Goal: Task Accomplishment & Management: Use online tool/utility

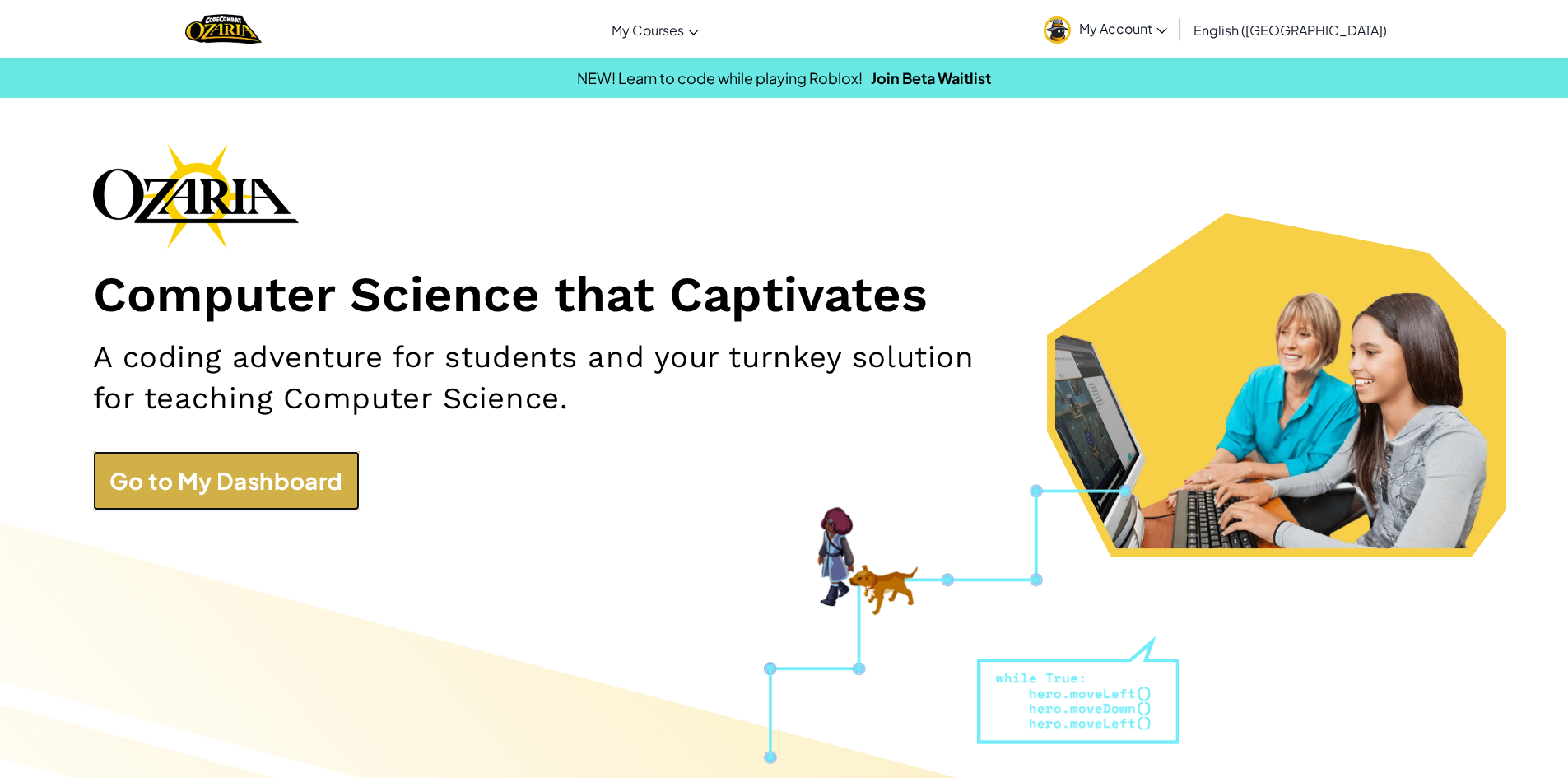
click at [296, 479] on link "Go to My Dashboard" at bounding box center [227, 481] width 267 height 59
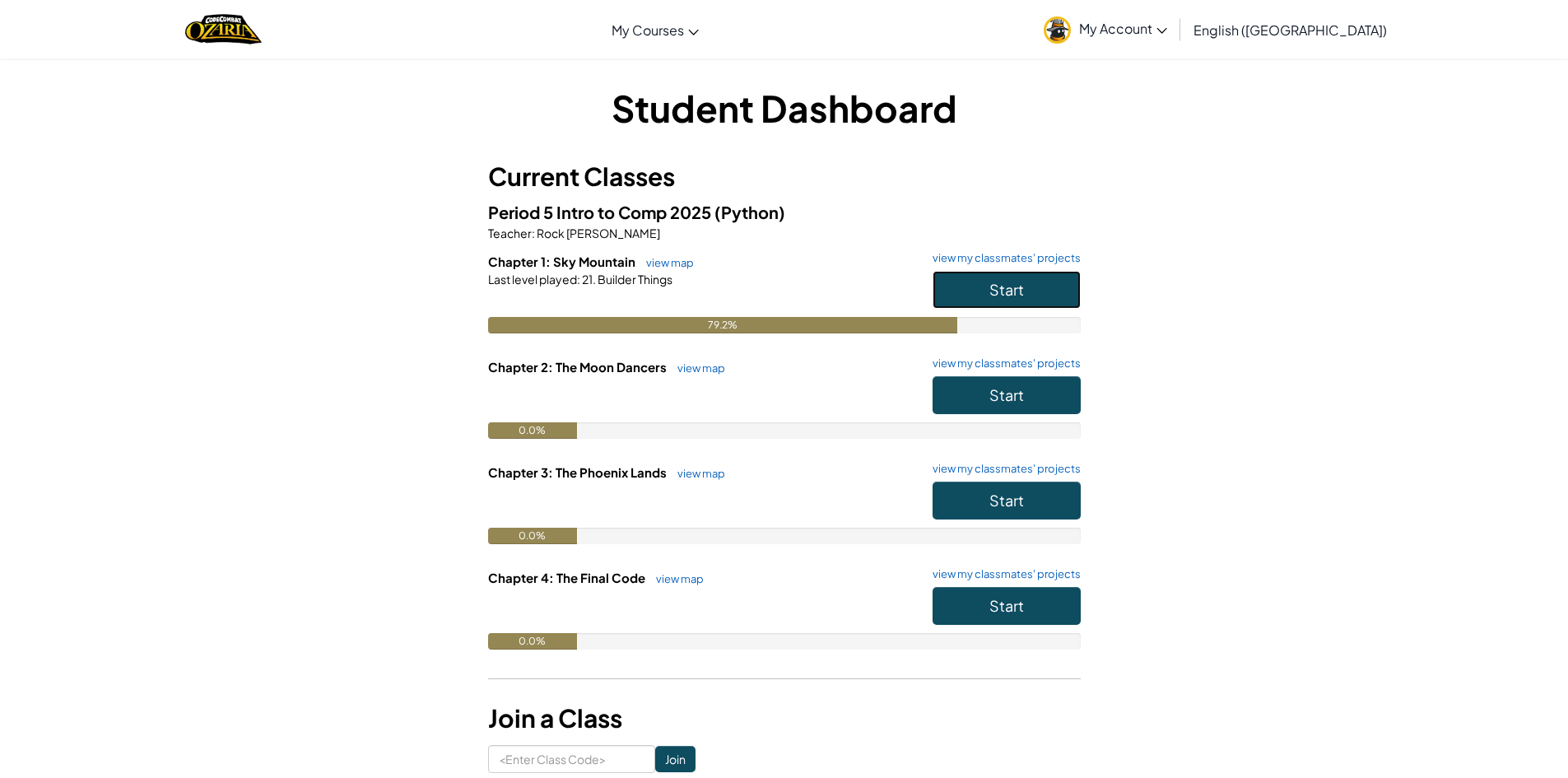
click at [950, 292] on button "Start" at bounding box center [1007, 289] width 148 height 38
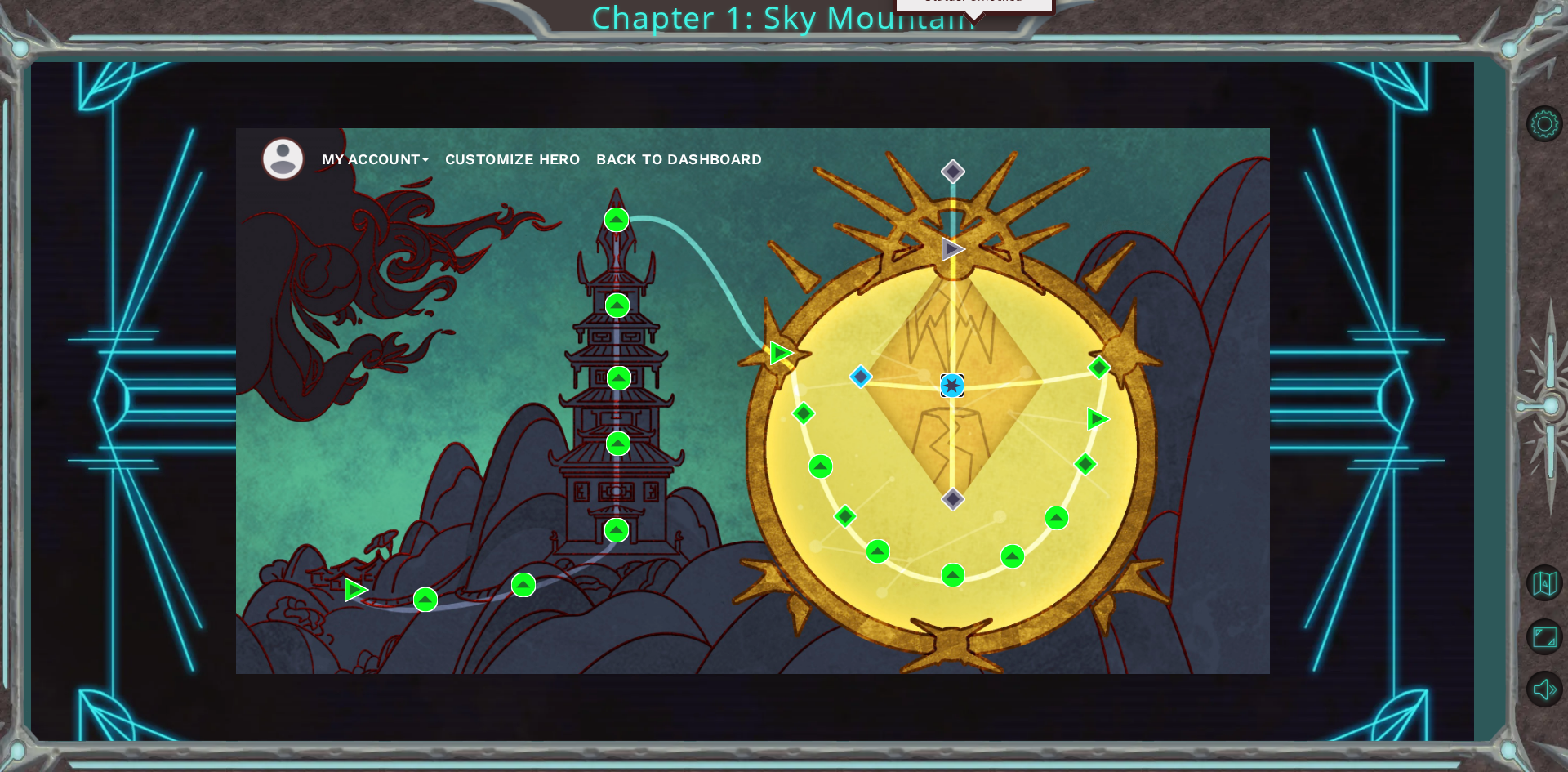
click at [954, 386] on img at bounding box center [952, 386] width 25 height 25
